Goal: Task Accomplishment & Management: Use online tool/utility

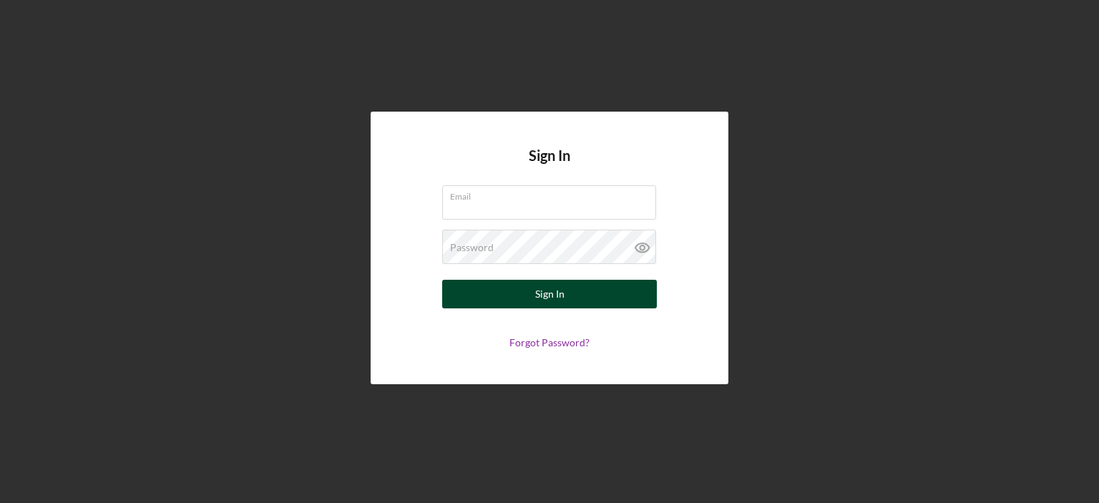
type input "[EMAIL_ADDRESS][DOMAIN_NAME]"
click at [568, 290] on button "Sign In" at bounding box center [549, 294] width 215 height 29
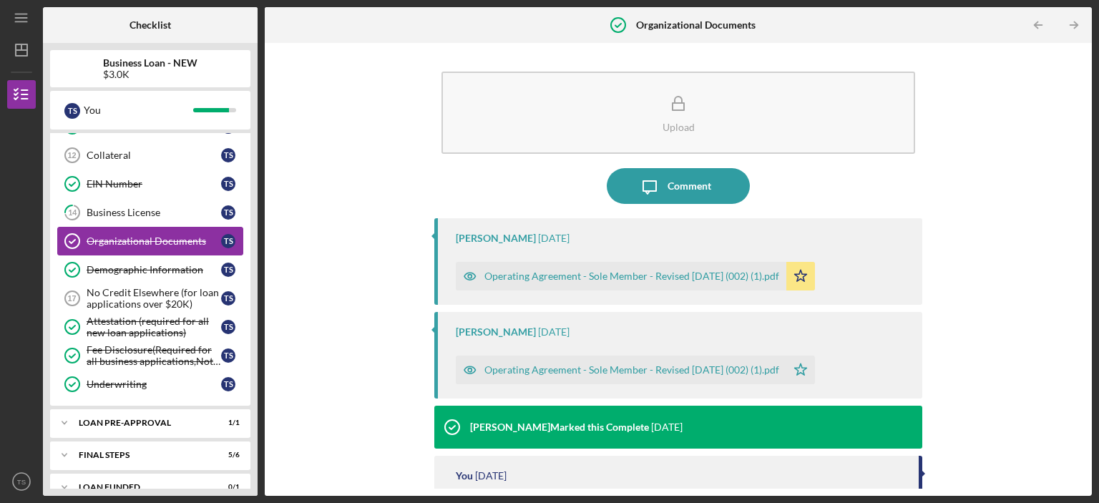
scroll to position [274, 0]
